Goal: Find specific page/section

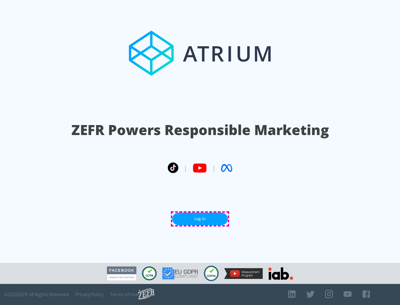
click at [200, 219] on link "Log In" at bounding box center [200, 219] width 56 height 12
